Goal: Check status: Check status

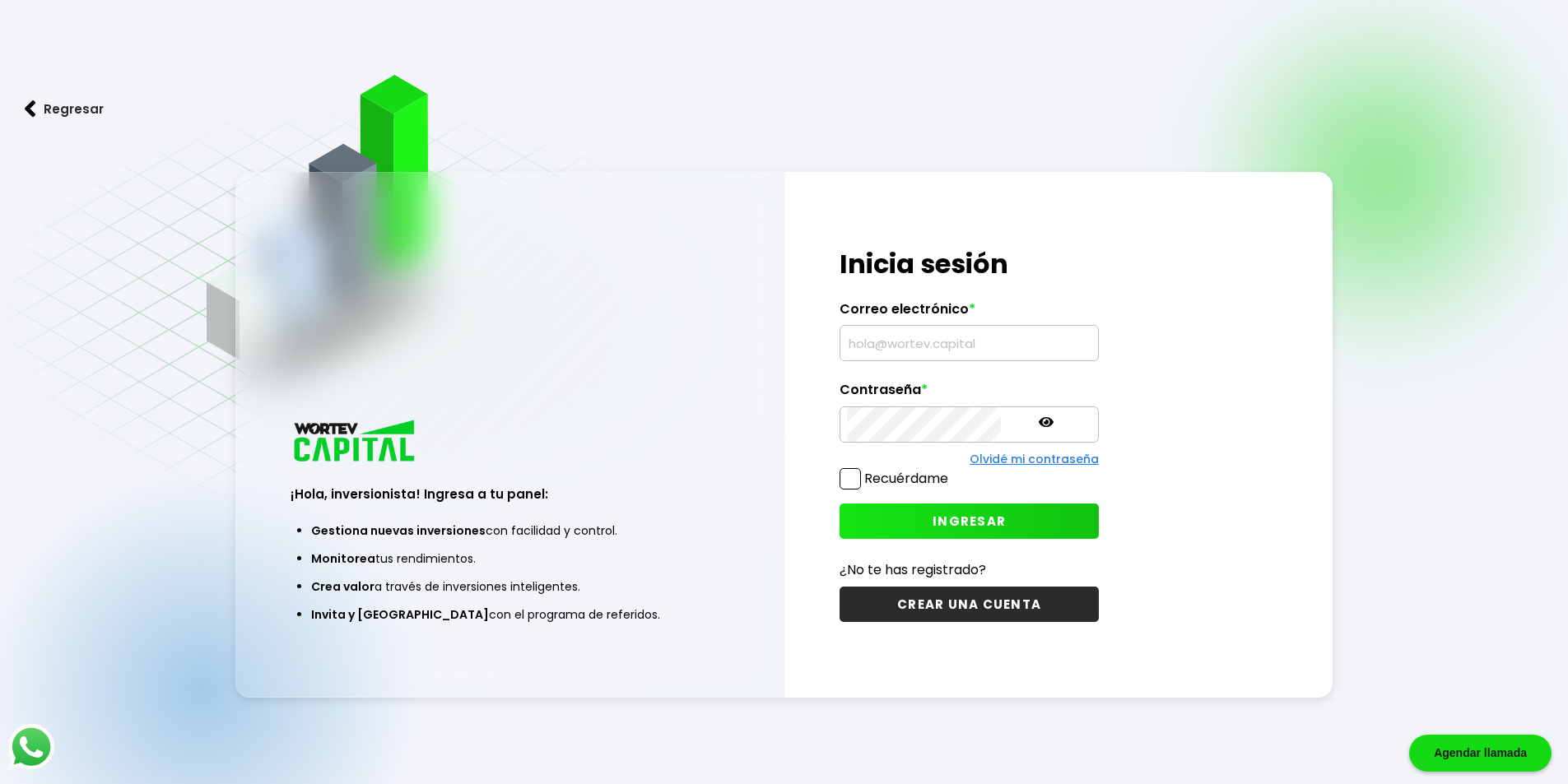
type input "[EMAIL_ADDRESS][DOMAIN_NAME]"
click at [932, 515] on span "INGRESAR" at bounding box center [969, 521] width 73 height 17
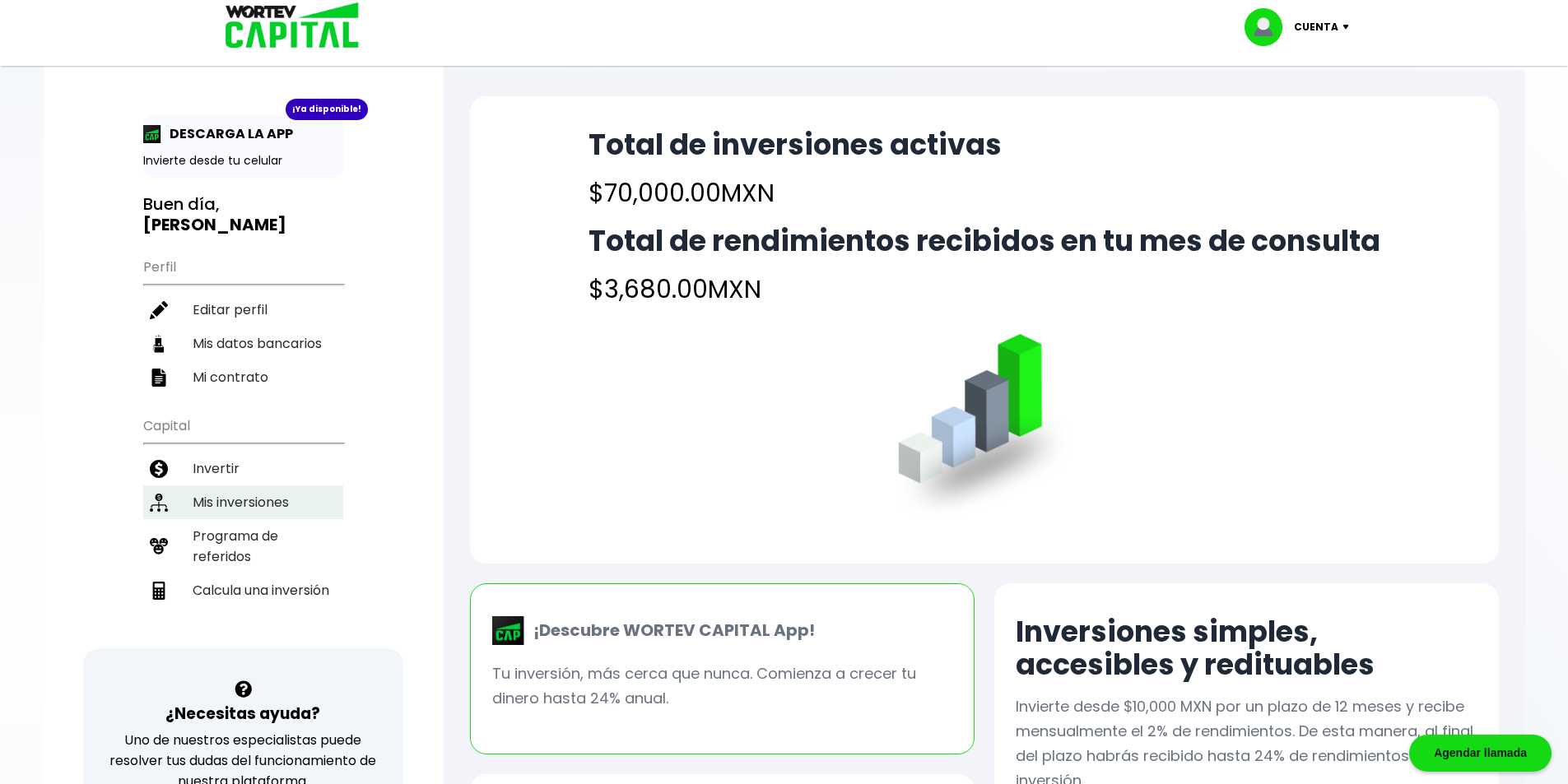
click at [263, 485] on li "Mis inversiones" at bounding box center [243, 502] width 200 height 34
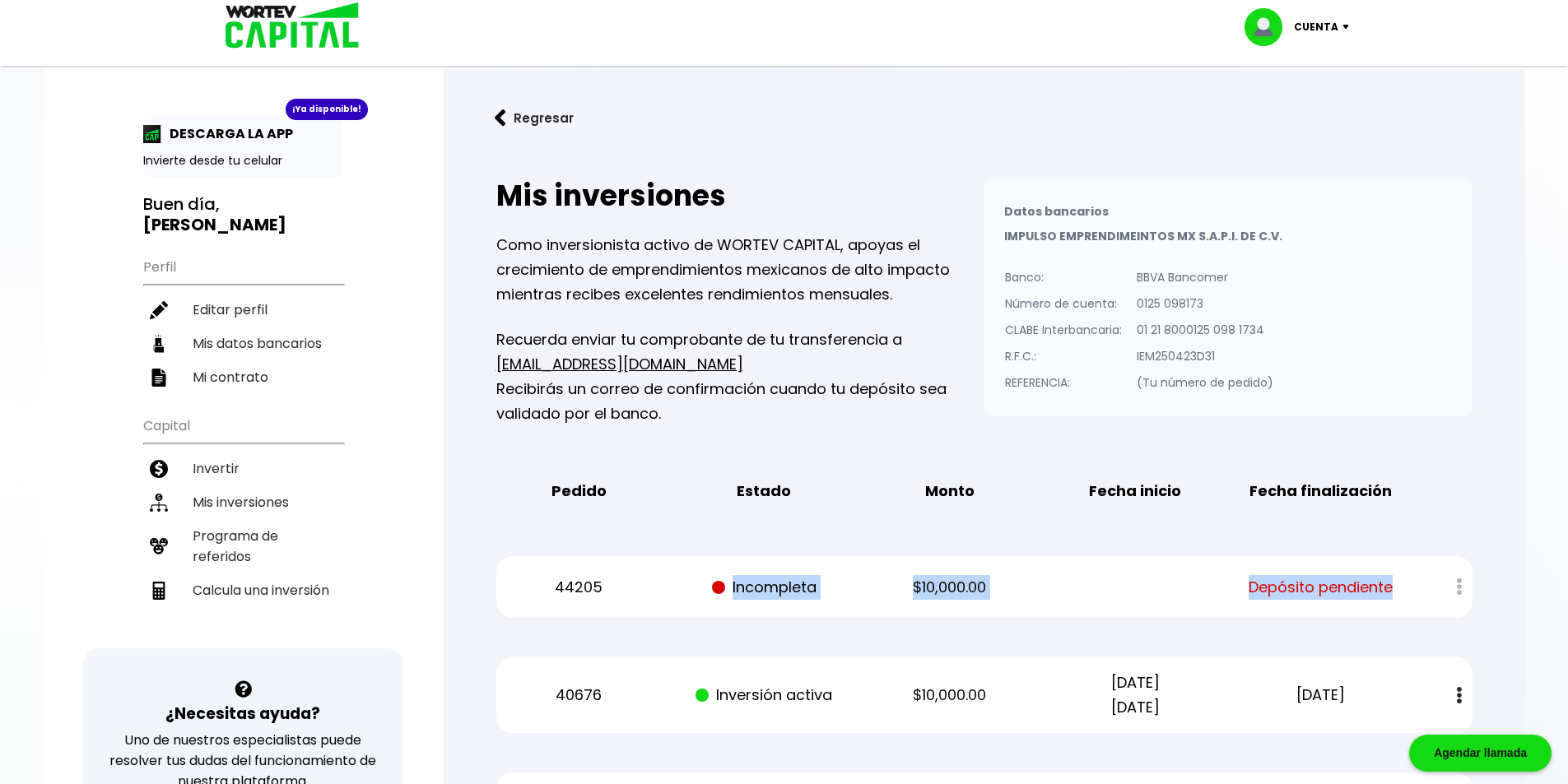
drag, startPoint x: 727, startPoint y: 589, endPoint x: 1413, endPoint y: 604, distance: 686.2
click at [1411, 604] on div "44205 Incompleta $10,000.00 Depósito pendiente" at bounding box center [984, 587] width 976 height 62
click at [1413, 604] on div "44205 Incompleta $10,000.00 Depósito pendiente" at bounding box center [984, 587] width 976 height 62
click at [1413, 589] on div "44205 Incompleta $10,000.00 Depósito pendiente" at bounding box center [984, 587] width 976 height 62
click at [1240, 391] on p "(Tu número de pedido)" at bounding box center [1205, 382] width 136 height 24
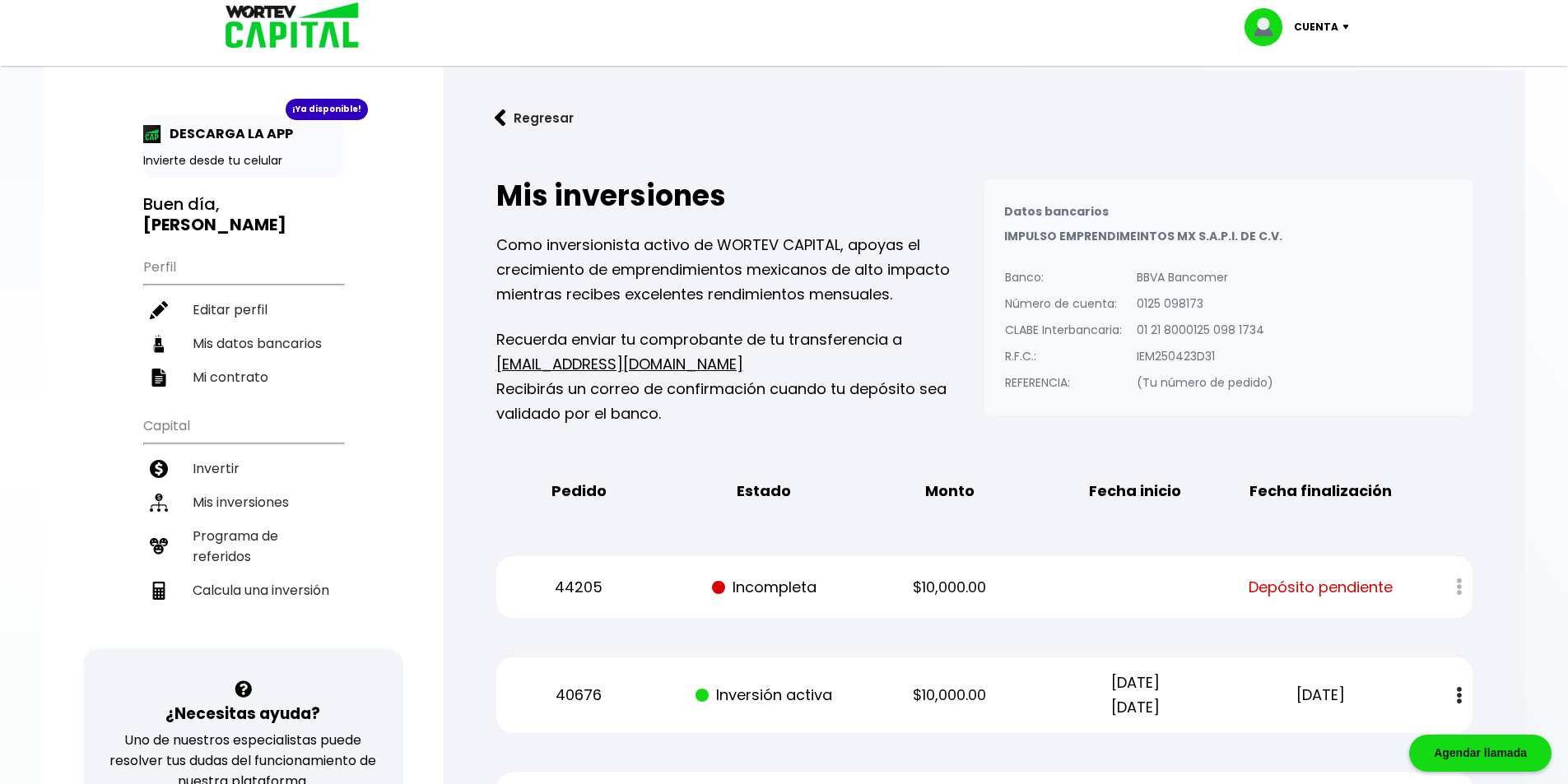
click at [1456, 585] on div at bounding box center [1447, 587] width 49 height 36
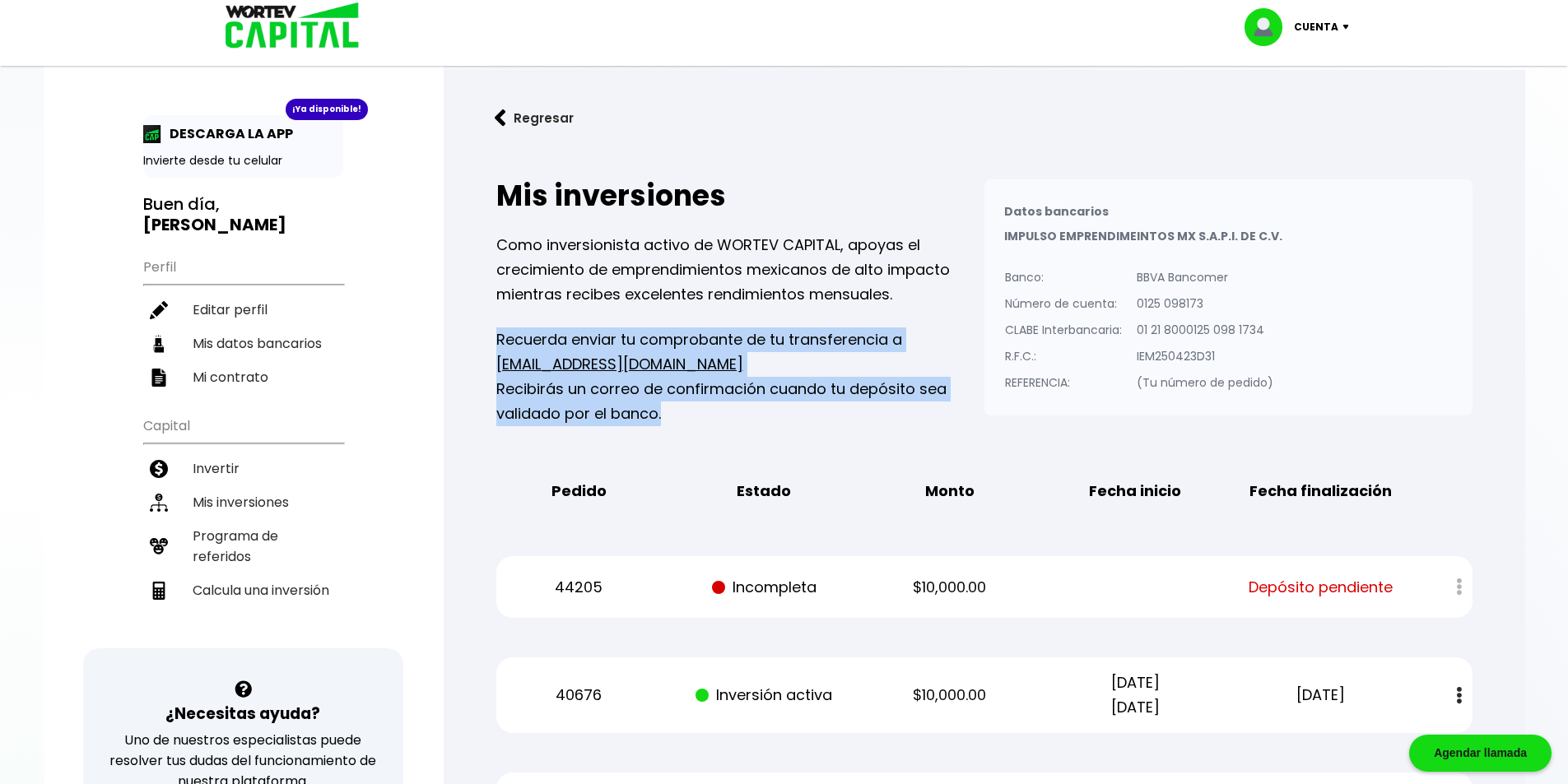
drag, startPoint x: 504, startPoint y: 333, endPoint x: 830, endPoint y: 411, distance: 335.2
click at [830, 411] on p "Recuerda enviar tu comprobante de tu transferencia a info@wortev.capital Recibi…" at bounding box center [740, 376] width 488 height 99
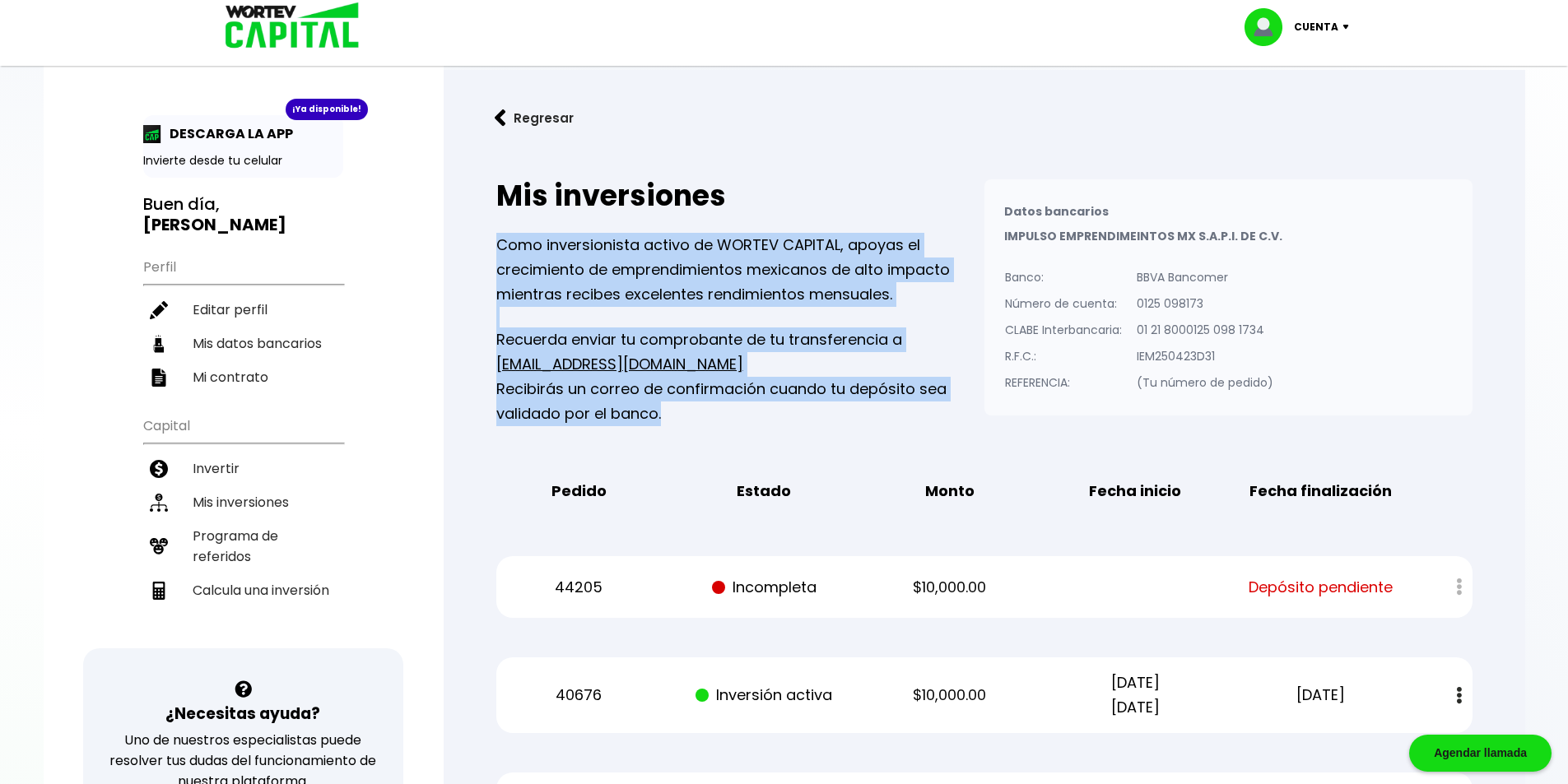
drag, startPoint x: 722, startPoint y: 410, endPoint x: 455, endPoint y: 296, distance: 290.3
click at [458, 298] on div "Regresar Mis inversiones Como inversionista activo de WORTEV CAPITAL, apoyas el…" at bounding box center [984, 731] width 1081 height 1323
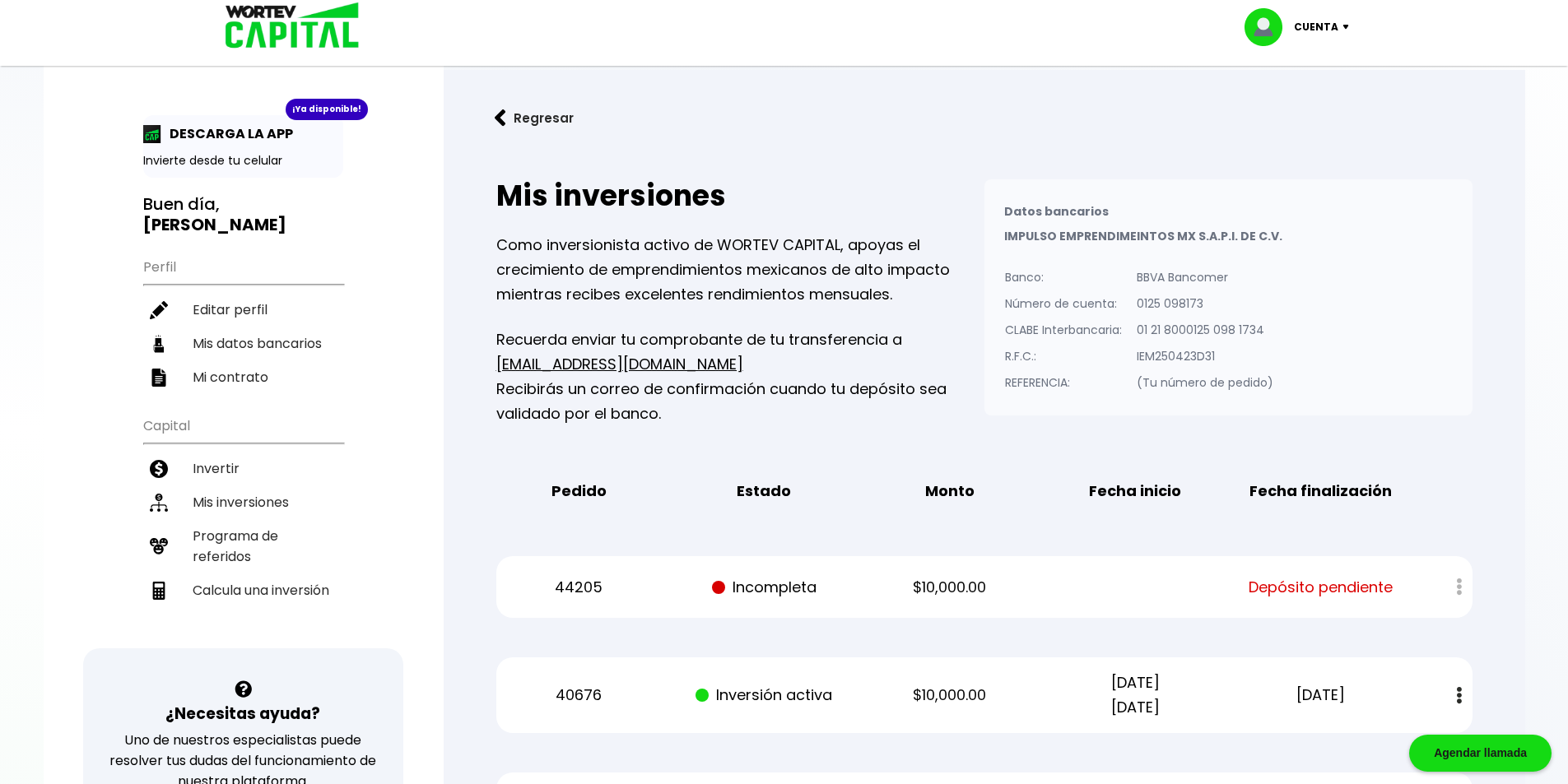
click at [682, 249] on p "Como inversionista activo de WORTEV CAPITAL, apoyas el crecimiento de emprendim…" at bounding box center [740, 270] width 488 height 74
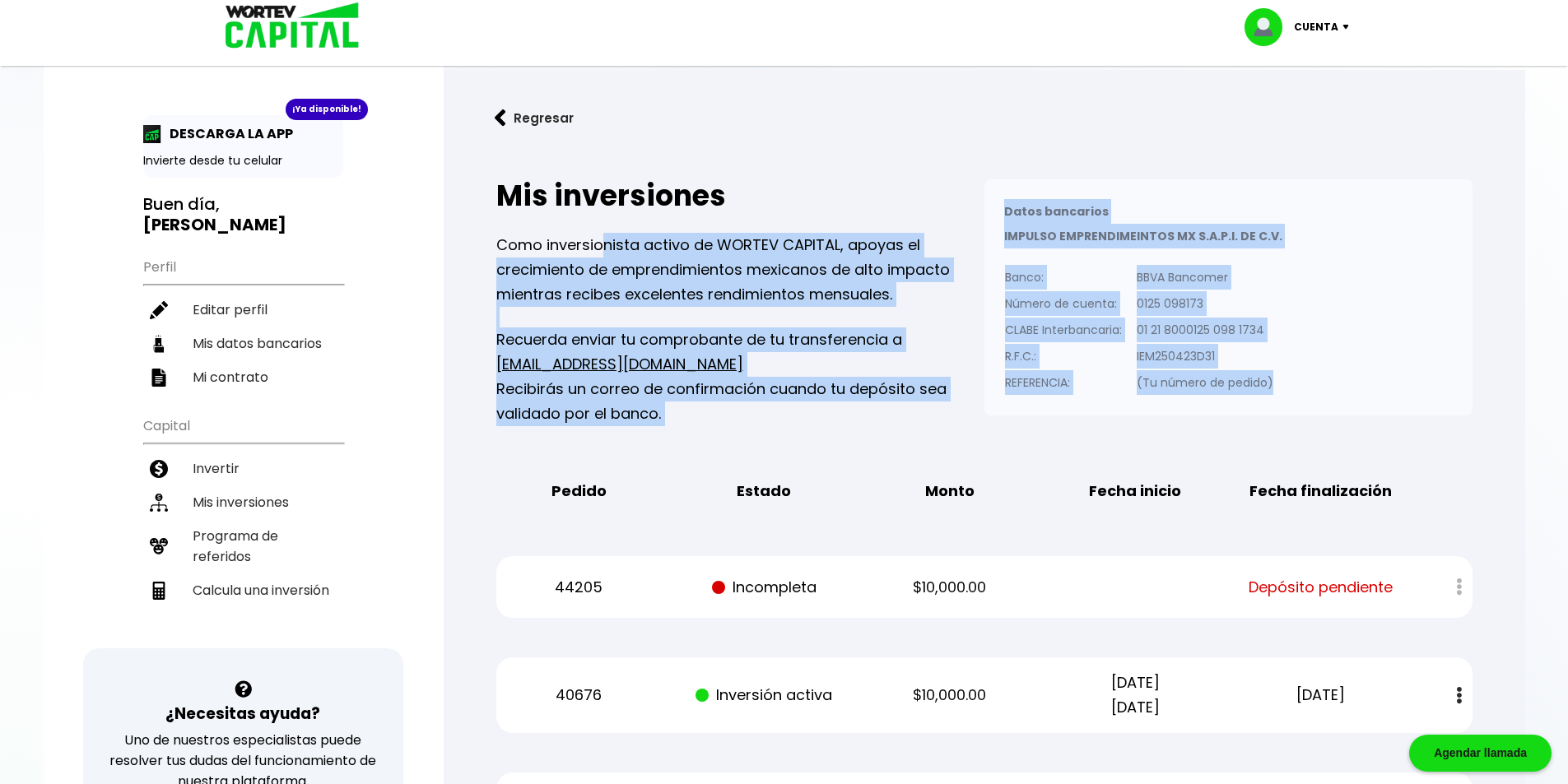
drag, startPoint x: 1299, startPoint y: 382, endPoint x: 563, endPoint y: 226, distance: 752.4
click at [574, 230] on div "Mis inversiones Como inversionista activo de WORTEV CAPITAL, apoyas el crecimie…" at bounding box center [984, 302] width 976 height 247
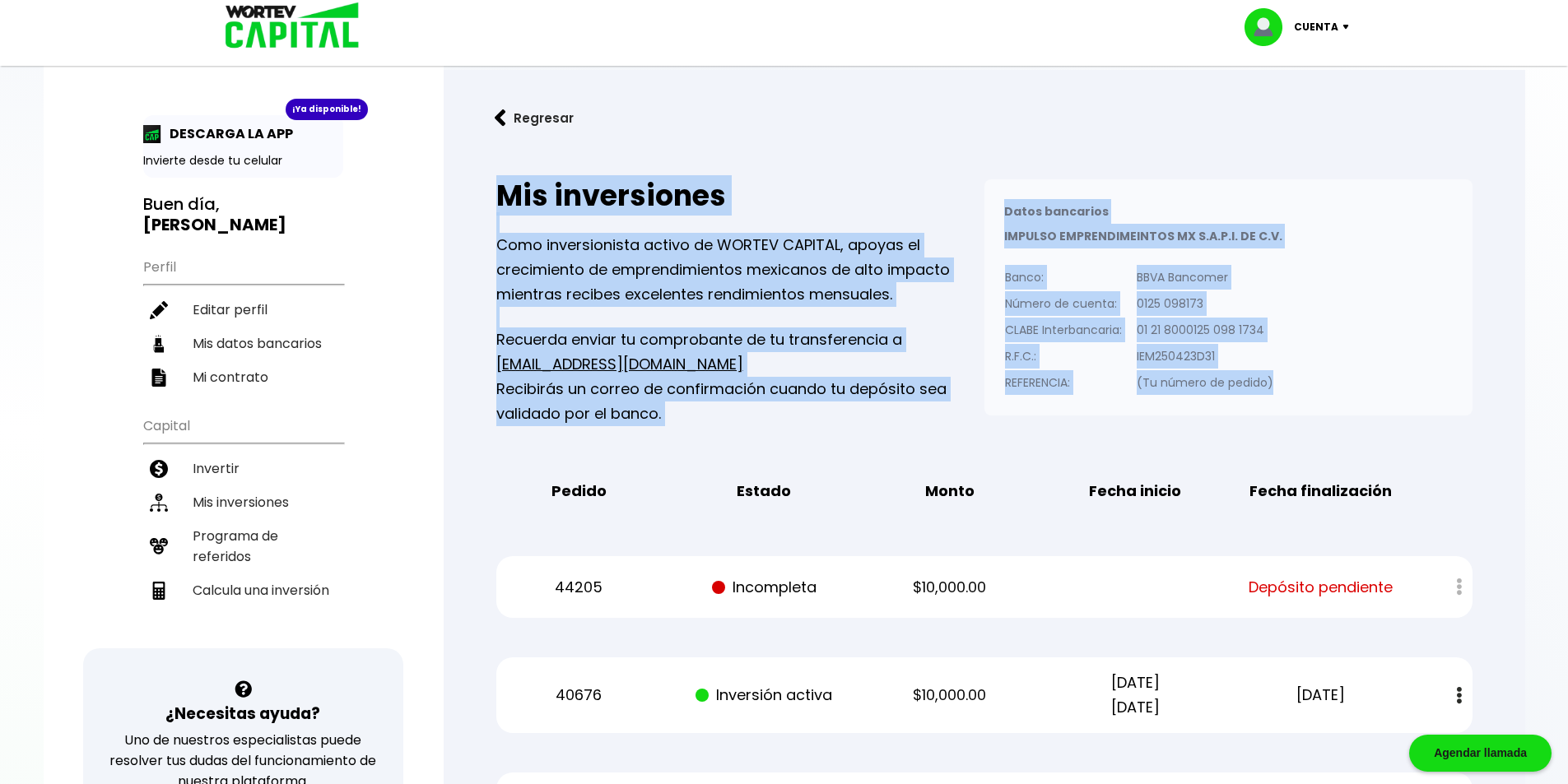
click at [958, 319] on div "Como inversionista activo de WORTEV CAPITAL, apoyas el crecimiento de emprendim…" at bounding box center [740, 329] width 488 height 193
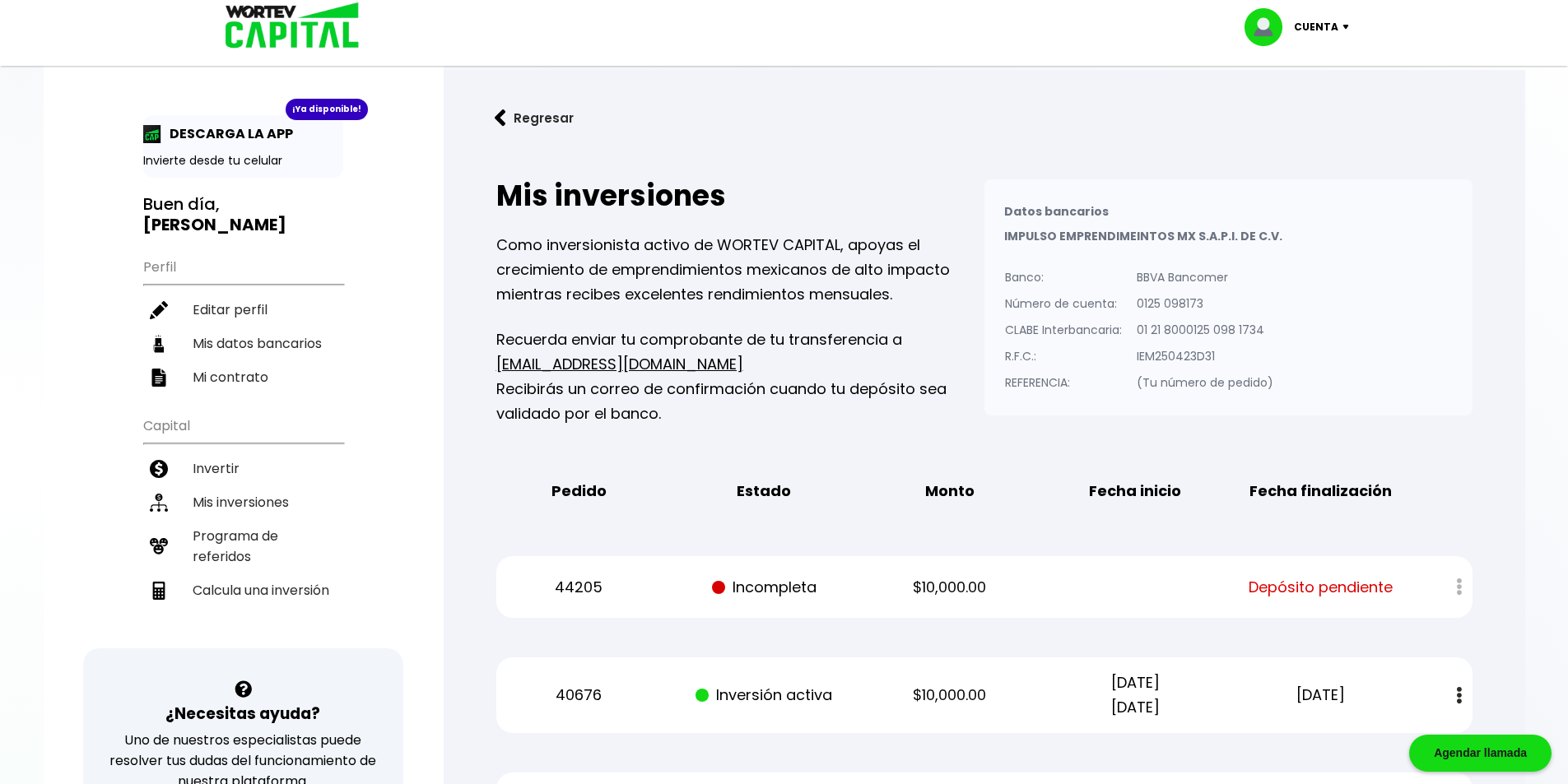
click at [1392, 181] on div "Datos bancarios VER MENOS IMPULSO EMPRENDIMEINTOS MX S.A.P.I. DE C.V. Banco: Nú…" at bounding box center [1228, 297] width 488 height 236
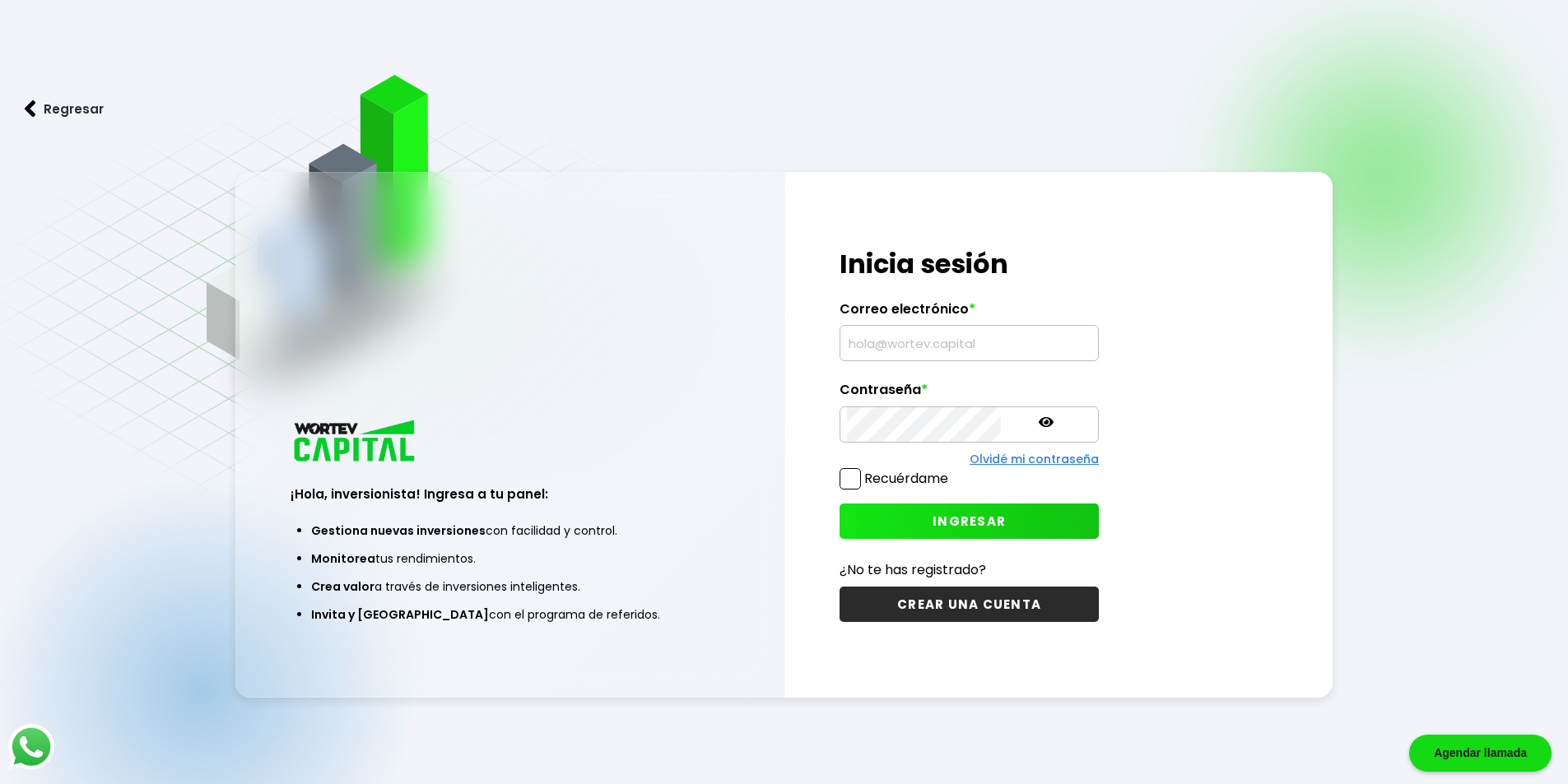
type input "luisemm2005@hotmail.com"
click at [846, 477] on span at bounding box center [850, 478] width 21 height 21
click at [951, 471] on input "Recuérdame" at bounding box center [951, 471] width 0 height 0
click at [932, 519] on span "INGRESAR" at bounding box center [969, 521] width 73 height 17
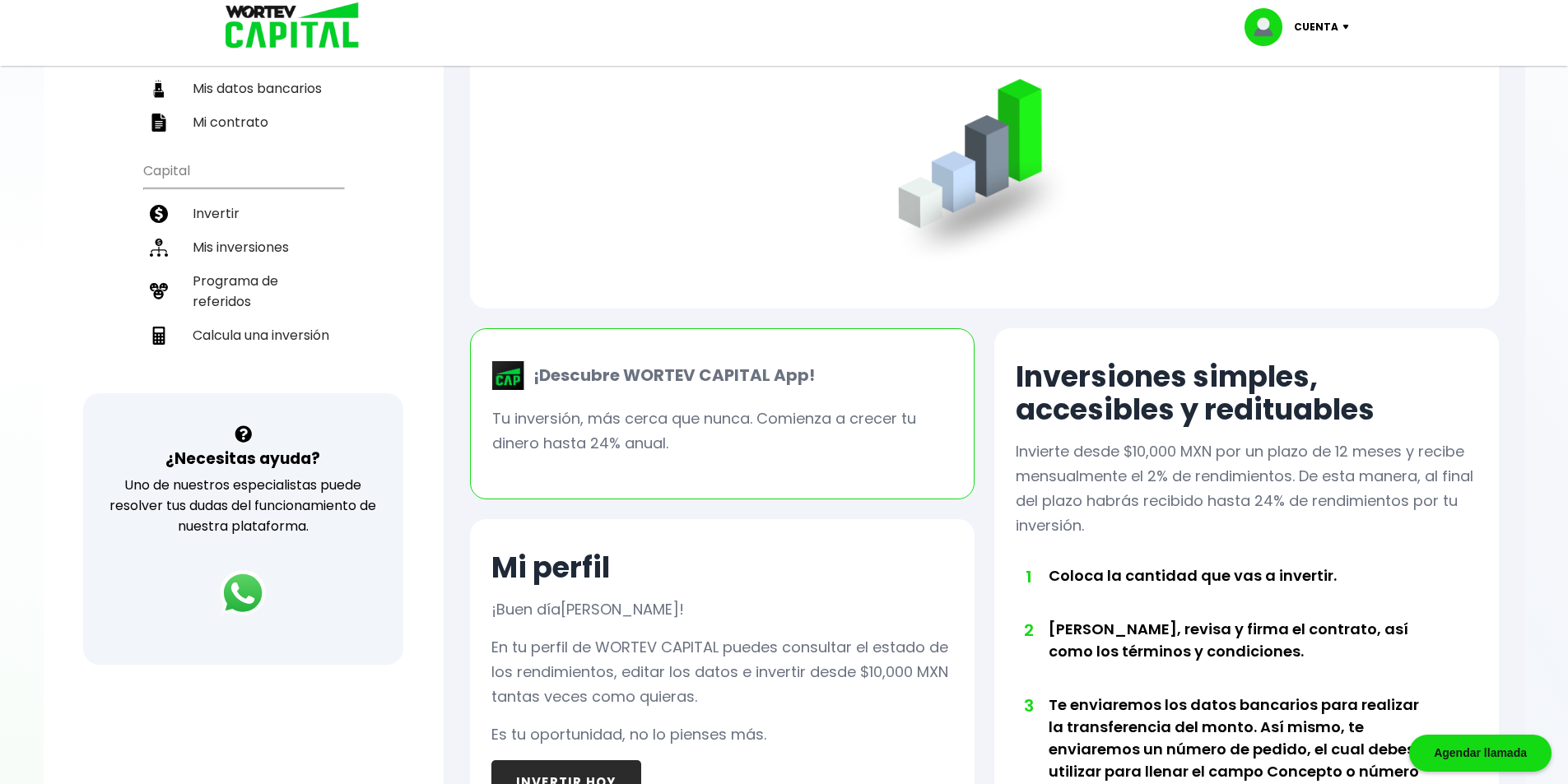
scroll to position [254, 0]
click at [256, 231] on li "Mis inversiones" at bounding box center [243, 248] width 200 height 34
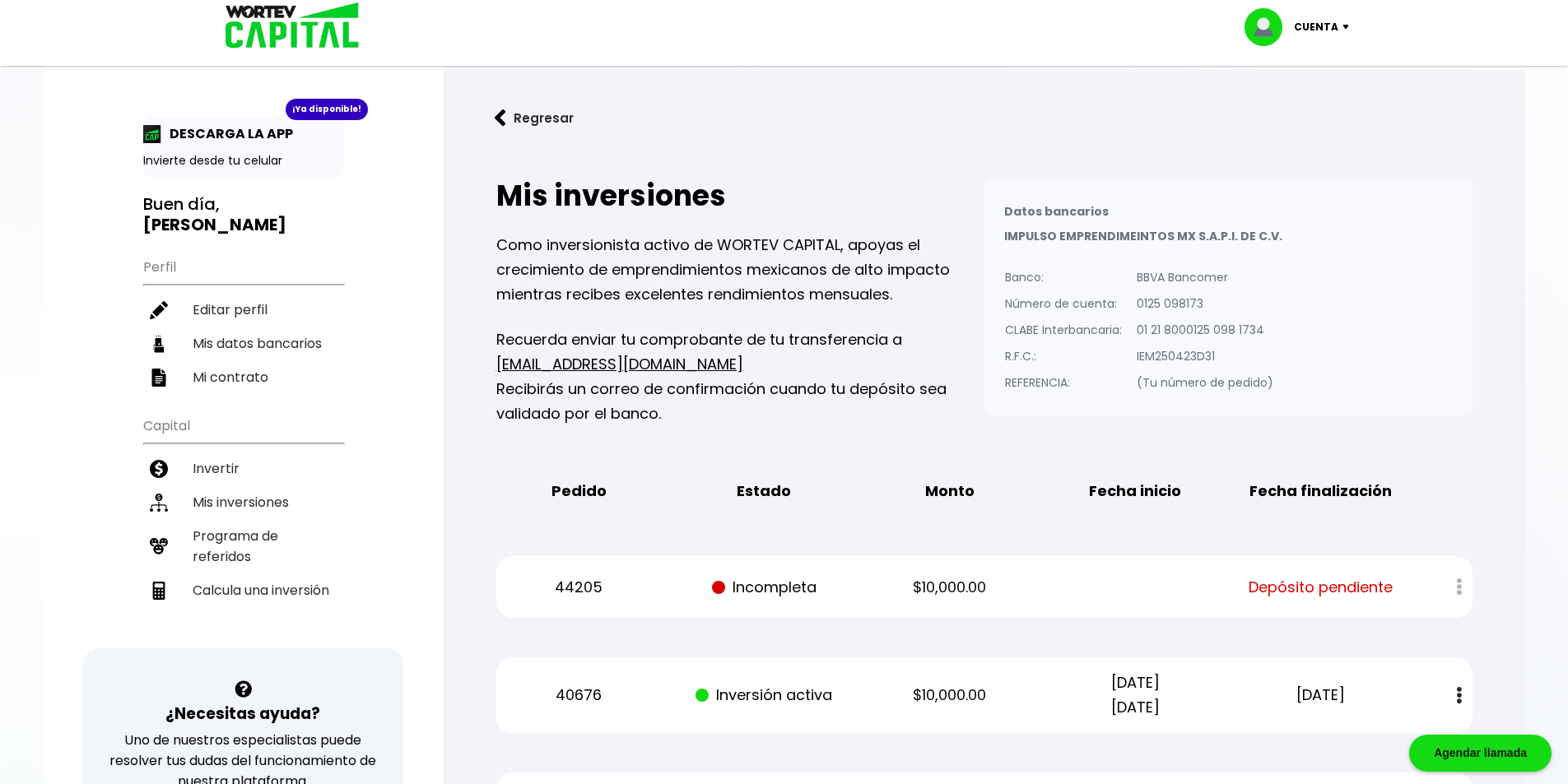
click at [1306, 303] on div "Datos bancarios VER MENOS IMPULSO EMPRENDIMEINTOS MX S.A.P.I. DE C.V. Banco: Nú…" at bounding box center [1228, 297] width 488 height 236
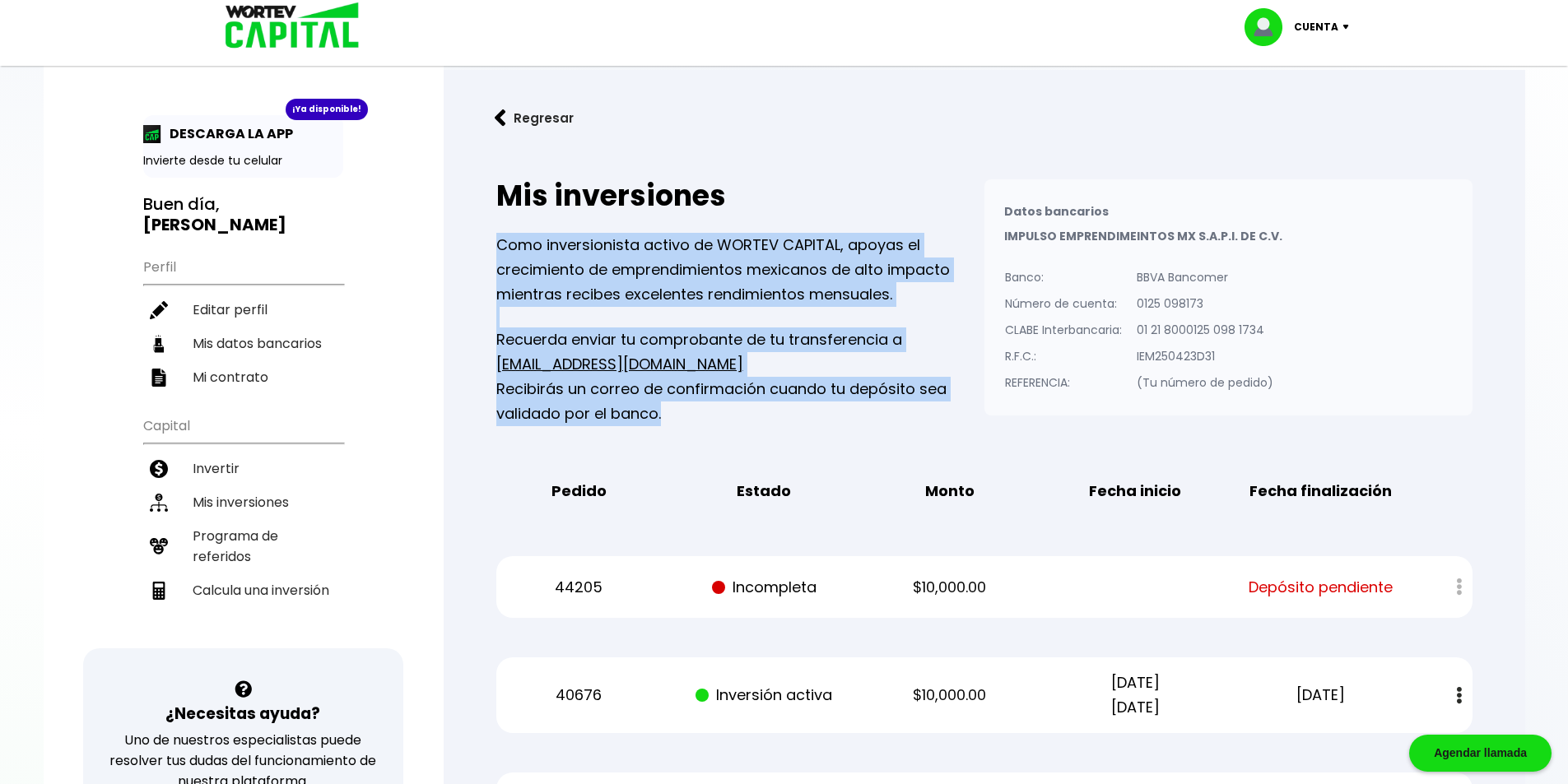
drag, startPoint x: 690, startPoint y: 418, endPoint x: 493, endPoint y: 247, distance: 260.9
click at [493, 248] on div "Mis inversiones Como inversionista activo de WORTEV CAPITAL, apoyas el crecimie…" at bounding box center [984, 760] width 1029 height 1214
click at [655, 275] on p "Como inversionista activo de WORTEV CAPITAL, apoyas el crecimiento de emprendim…" at bounding box center [740, 270] width 488 height 74
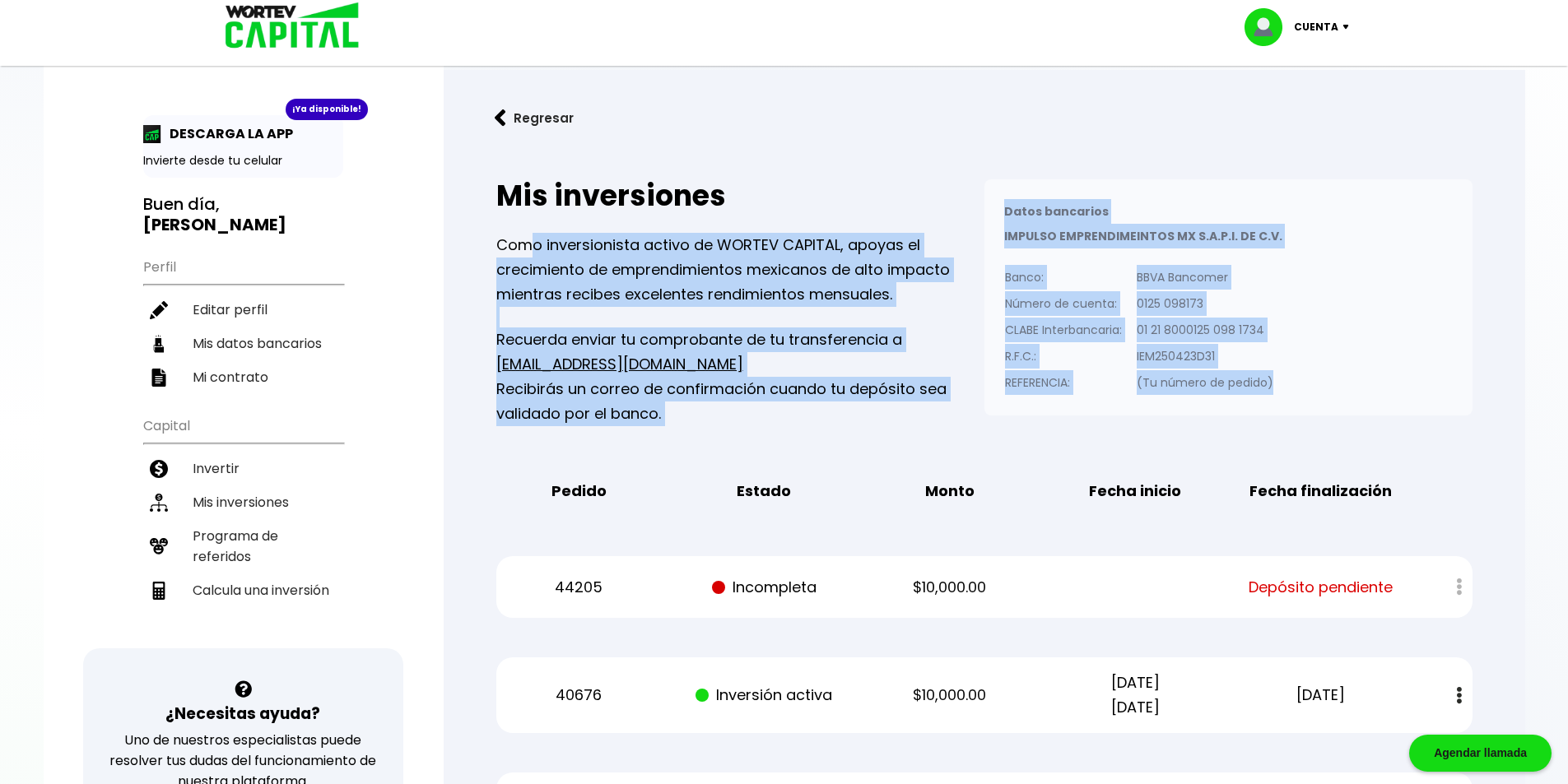
drag, startPoint x: 569, startPoint y: 251, endPoint x: 1371, endPoint y: 412, distance: 818.0
click at [1370, 412] on div "Mis inversiones Como inversionista activo de WORTEV CAPITAL, apoyas el crecimie…" at bounding box center [984, 302] width 976 height 247
click at [1371, 412] on div "Datos bancarios VER MENOS IMPULSO EMPRENDIMEINTOS MX S.A.P.I. DE C.V. Banco: Nú…" at bounding box center [1228, 297] width 488 height 236
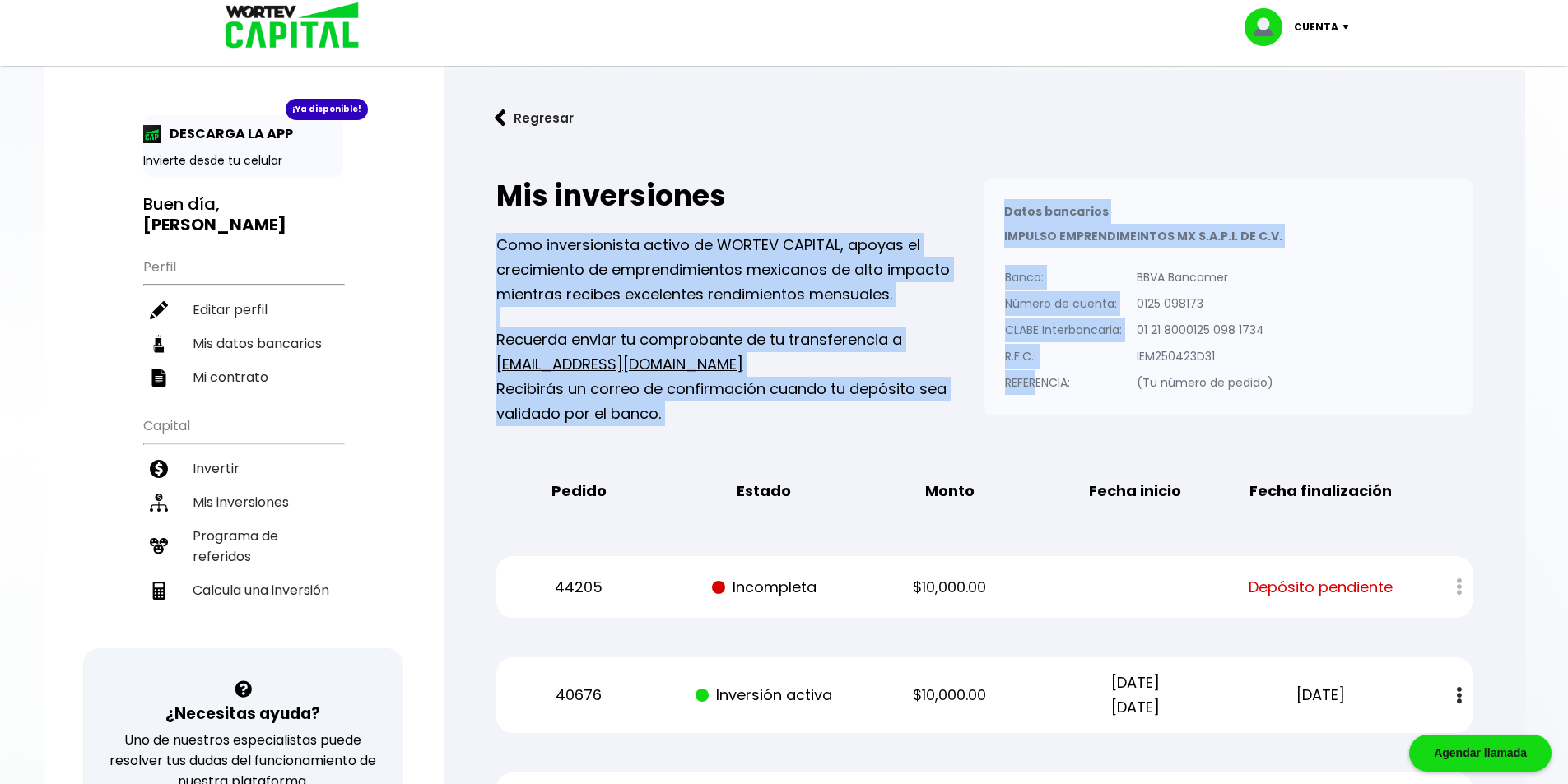
drag, startPoint x: 730, startPoint y: 364, endPoint x: 498, endPoint y: 256, distance: 255.9
click at [479, 244] on div "Mis inversiones Como inversionista activo de WORTEV CAPITAL, apoyas el crecimie…" at bounding box center [984, 760] width 1029 height 1214
click at [578, 265] on p "Como inversionista activo de WORTEV CAPITAL, apoyas el crecimiento de emprendim…" at bounding box center [740, 270] width 488 height 74
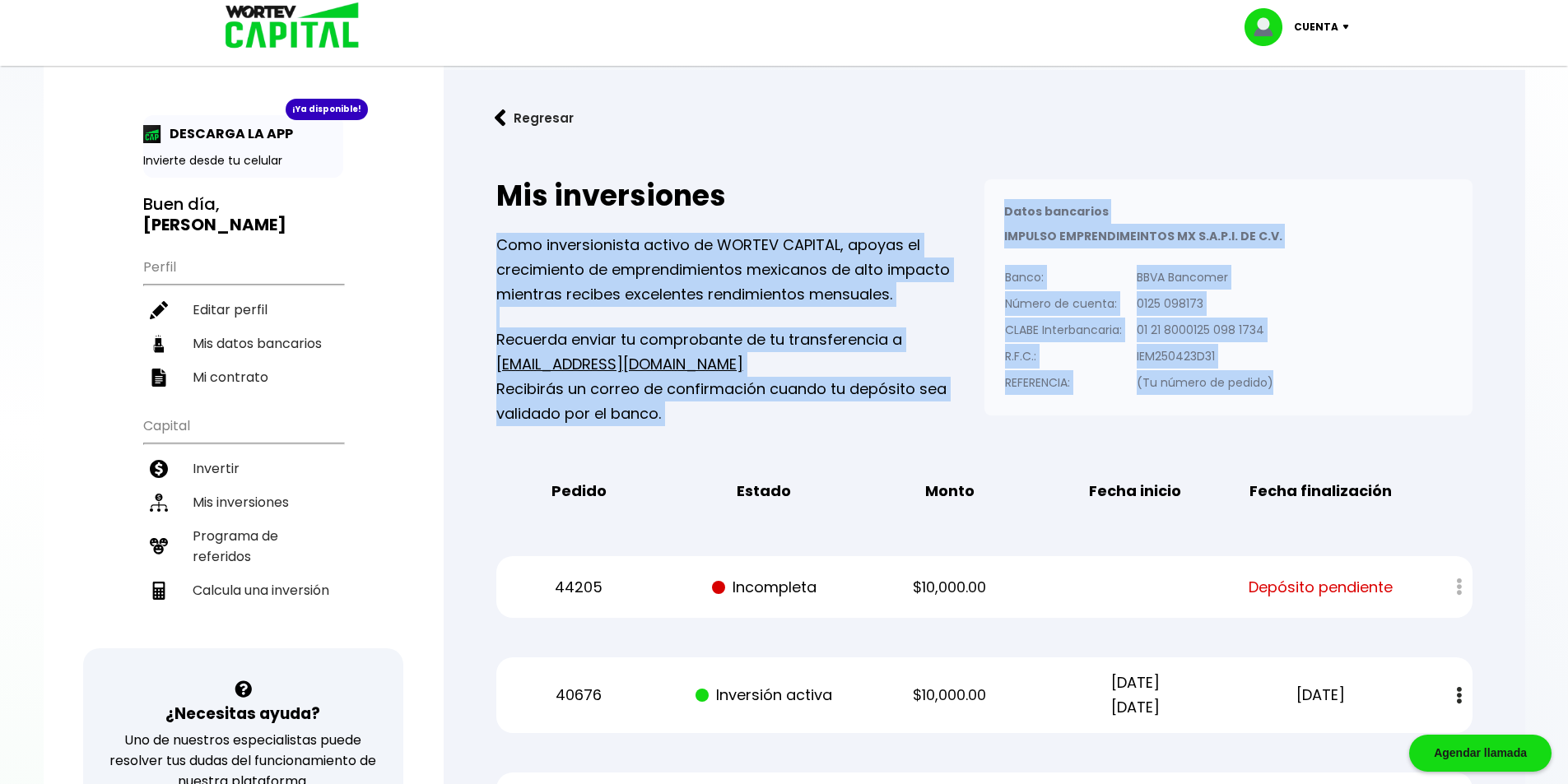
drag, startPoint x: 446, startPoint y: 236, endPoint x: 1323, endPoint y: 405, distance: 893.1
click at [1323, 405] on div "Regresar Mis inversiones Como inversionista activo de WORTEV CAPITAL, apoyas el…" at bounding box center [984, 731] width 1081 height 1323
click at [1323, 405] on div "Datos bancarios VER MENOS IMPULSO EMPRENDIMEINTOS MX S.A.P.I. DE C.V. Banco: Nú…" at bounding box center [1228, 297] width 488 height 236
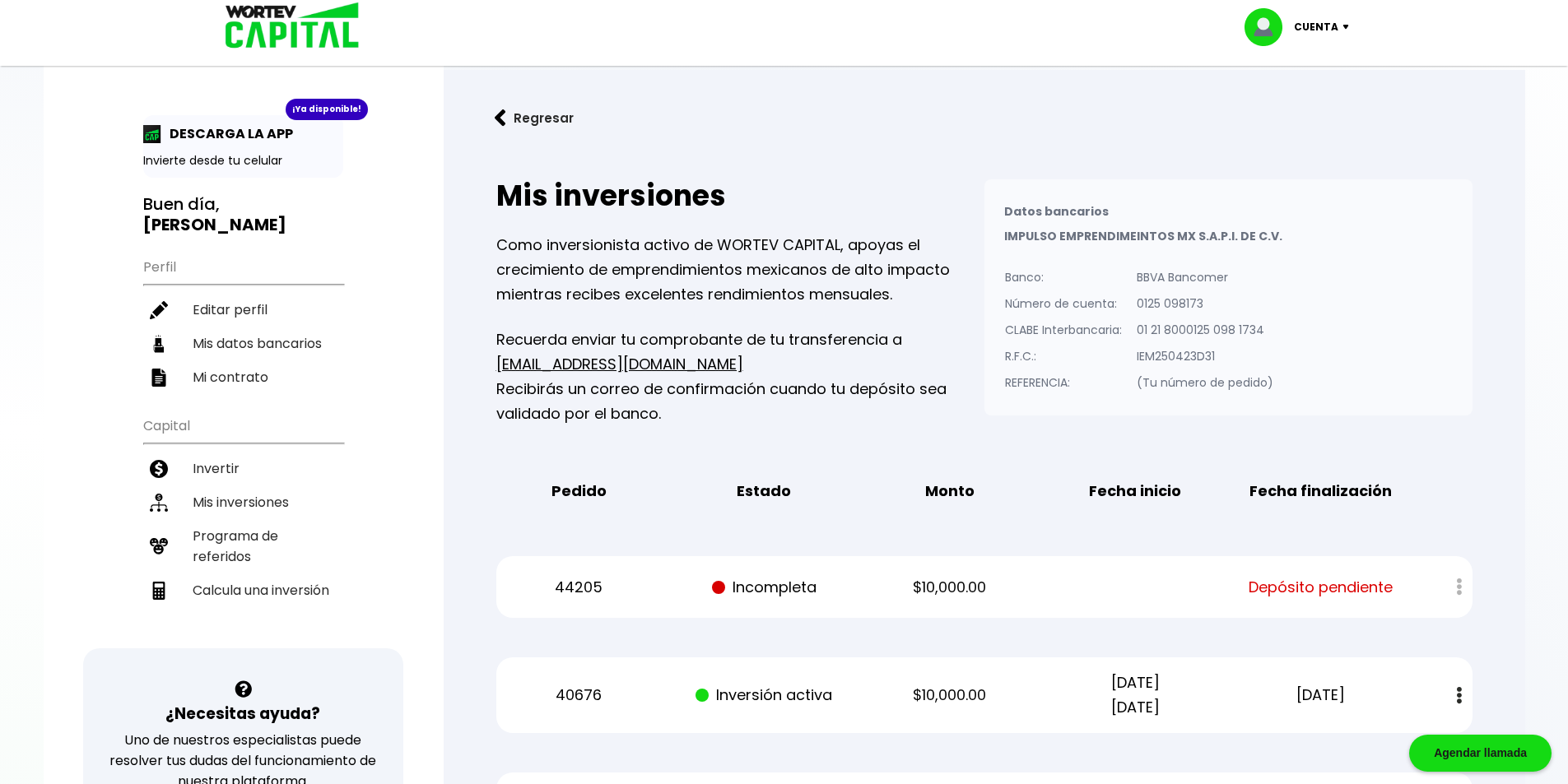
click at [1411, 208] on div "Datos bancarios VER MENOS" at bounding box center [1227, 211] width 448 height 24
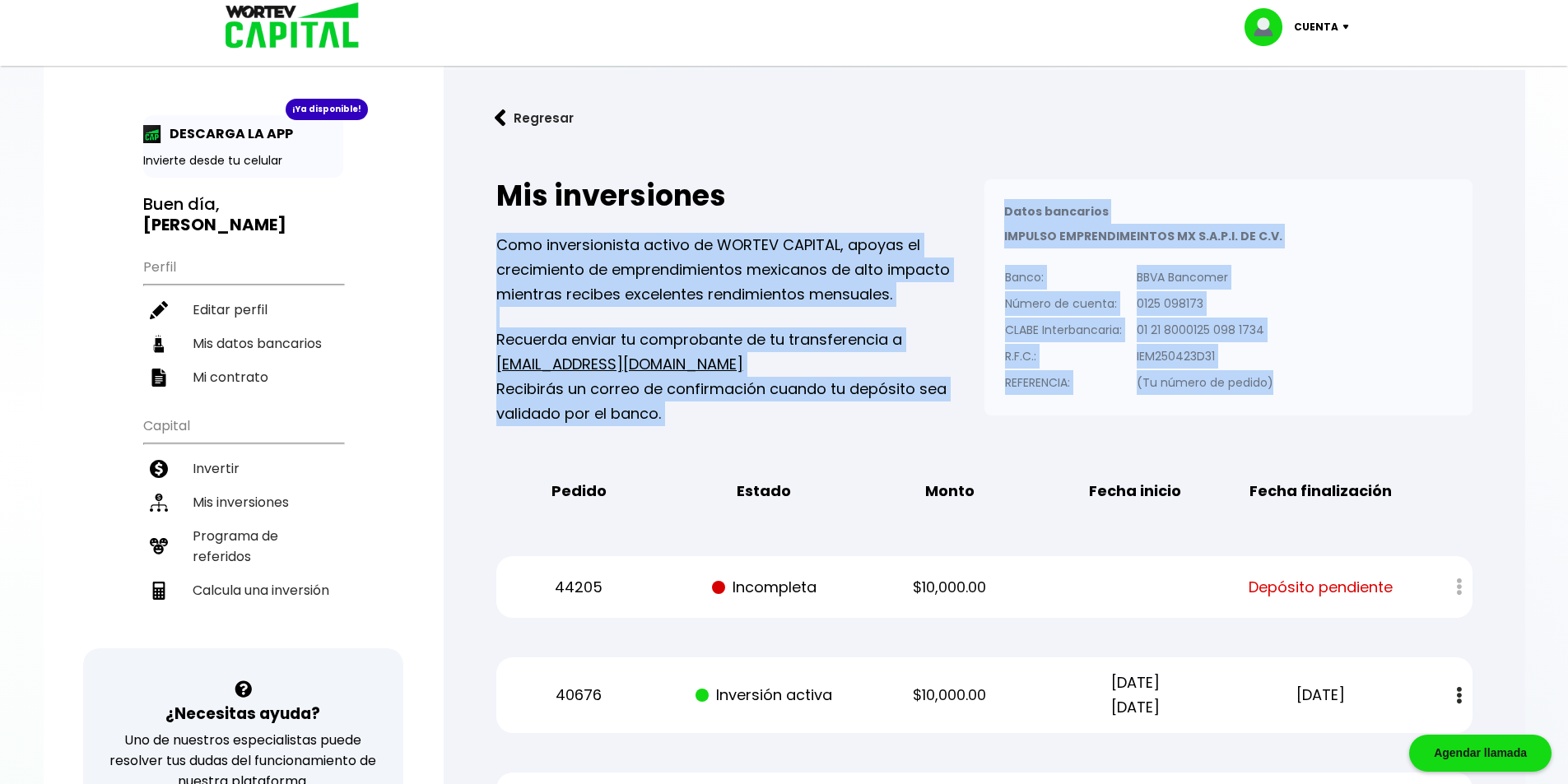
drag, startPoint x: 1287, startPoint y: 376, endPoint x: 760, endPoint y: 292, distance: 533.7
click at [784, 308] on div "Mis inversiones Como inversionista activo de WORTEV CAPITAL, apoyas el crecimie…" at bounding box center [984, 302] width 976 height 247
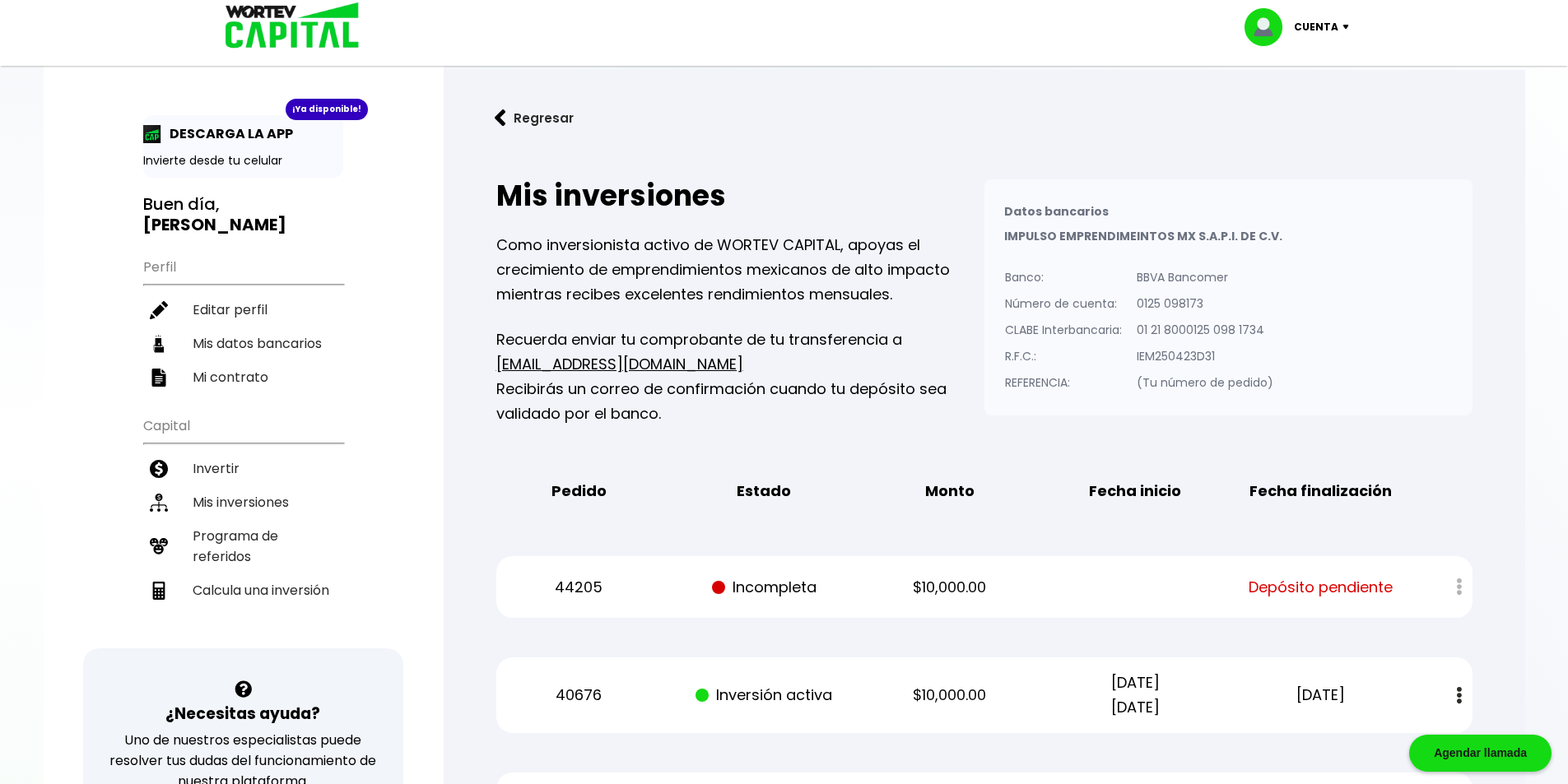
click at [760, 292] on p "Como inversionista activo de WORTEV CAPITAL, apoyas el crecimiento de emprendim…" at bounding box center [740, 270] width 488 height 74
